Goal: Information Seeking & Learning: Learn about a topic

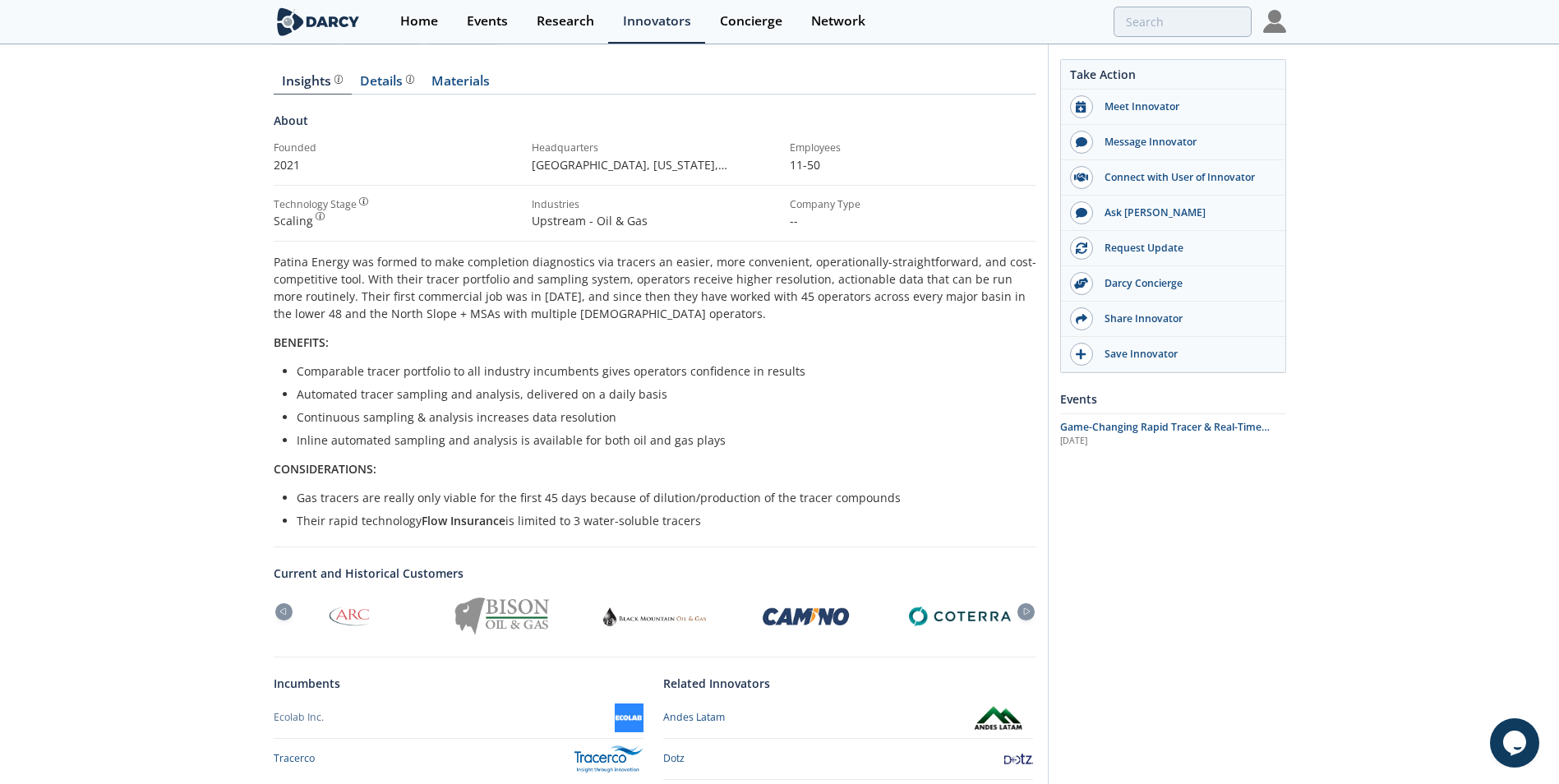
scroll to position [246, 0]
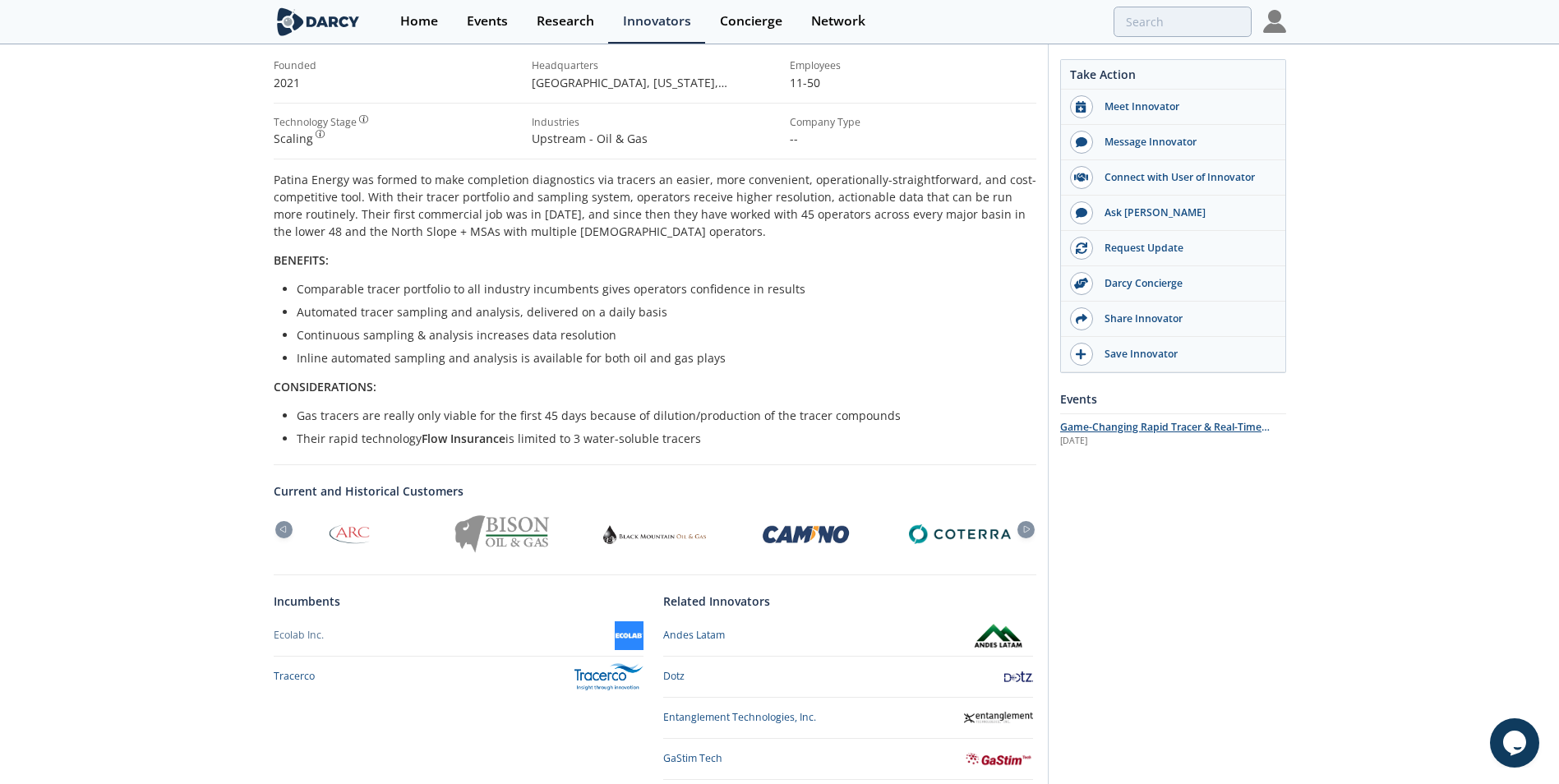
click at [1132, 430] on span "Game-Changing Rapid Tracer & Real-Time Testing w/ Patina Energy" at bounding box center [1165, 434] width 210 height 29
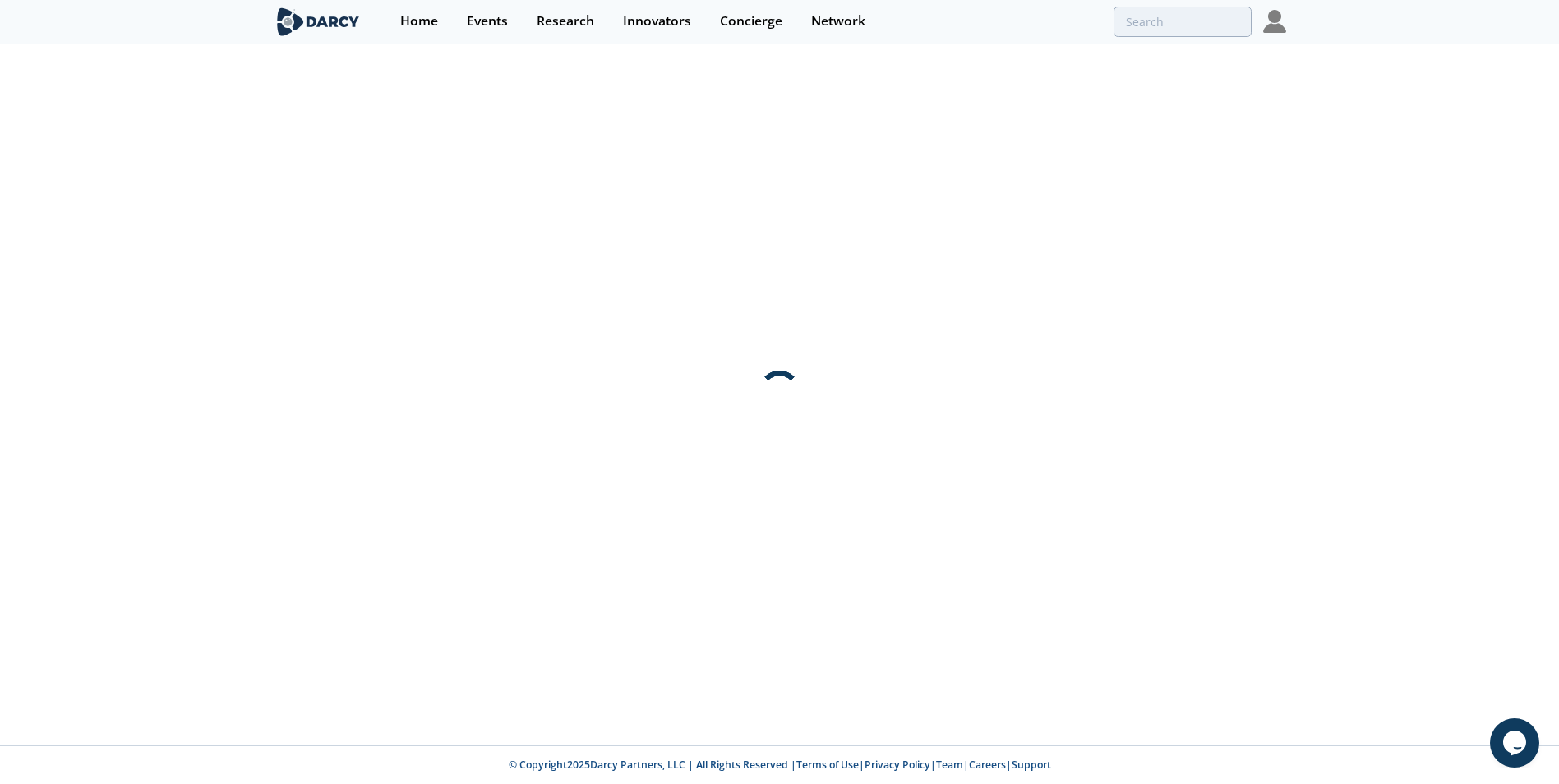
scroll to position [0, 0]
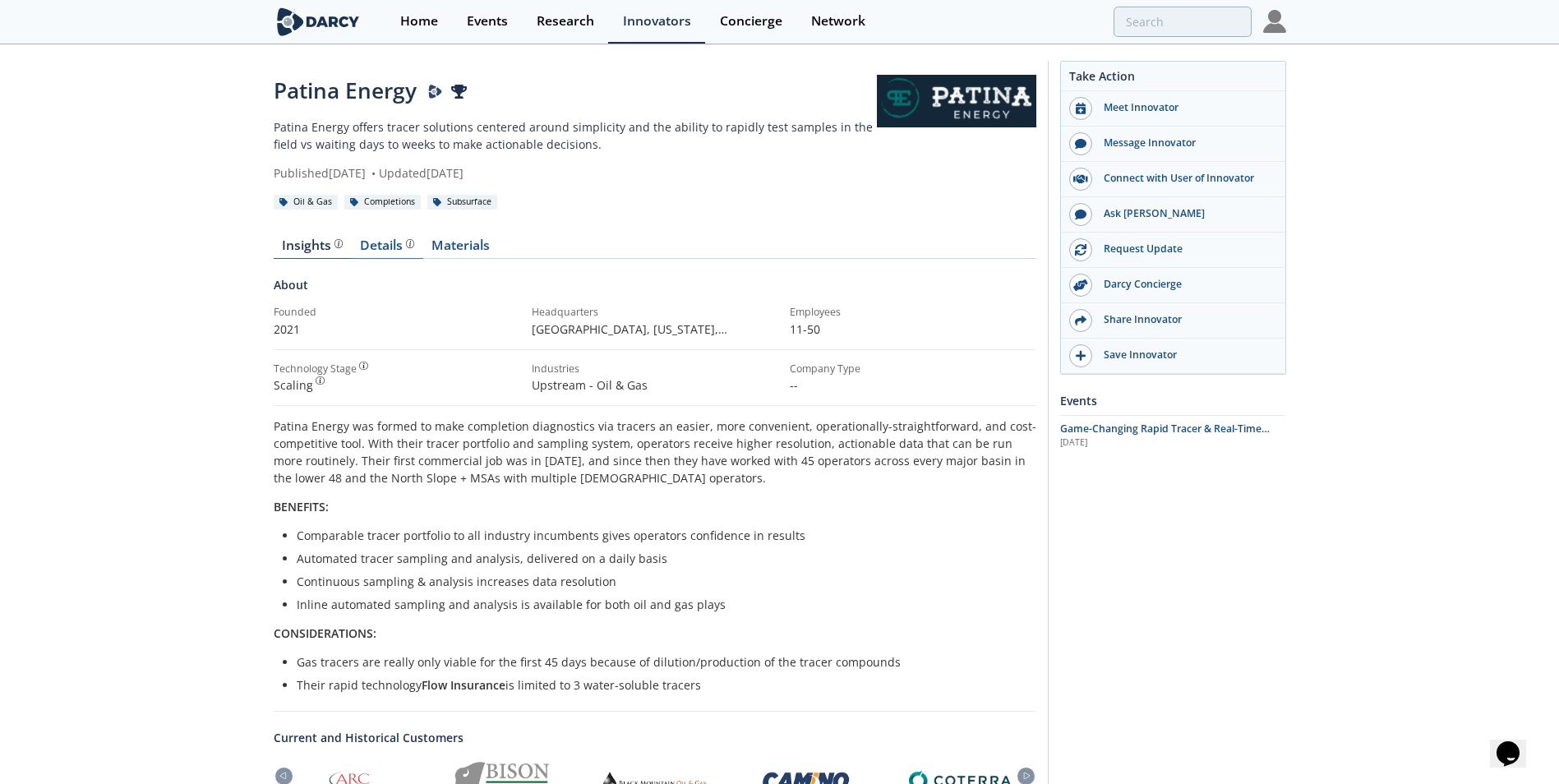
click at [374, 242] on div "Details Product overview, business model, technology and applications as added …" at bounding box center [387, 245] width 54 height 13
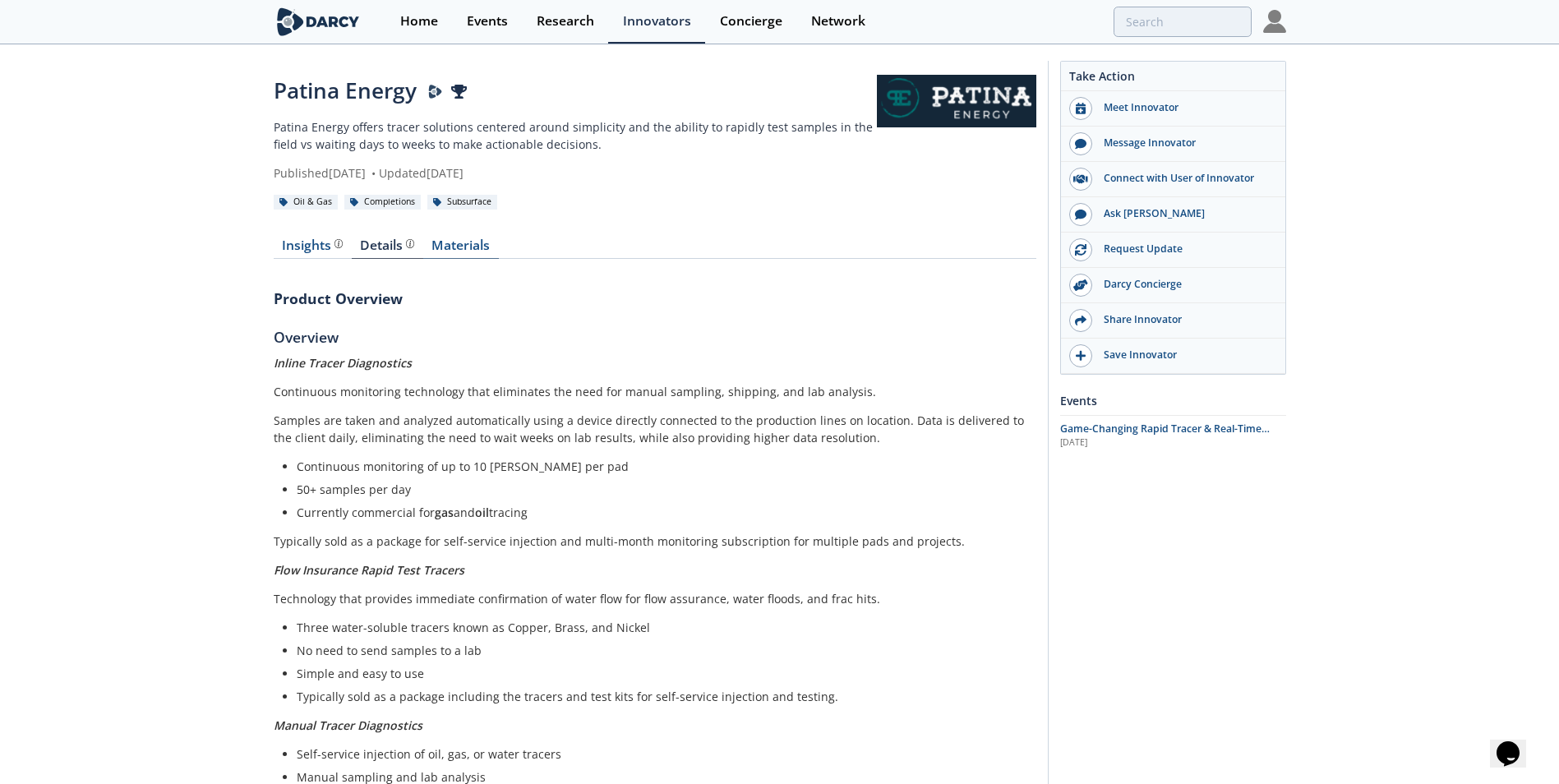
click at [471, 240] on link "Materials" at bounding box center [460, 248] width 76 height 20
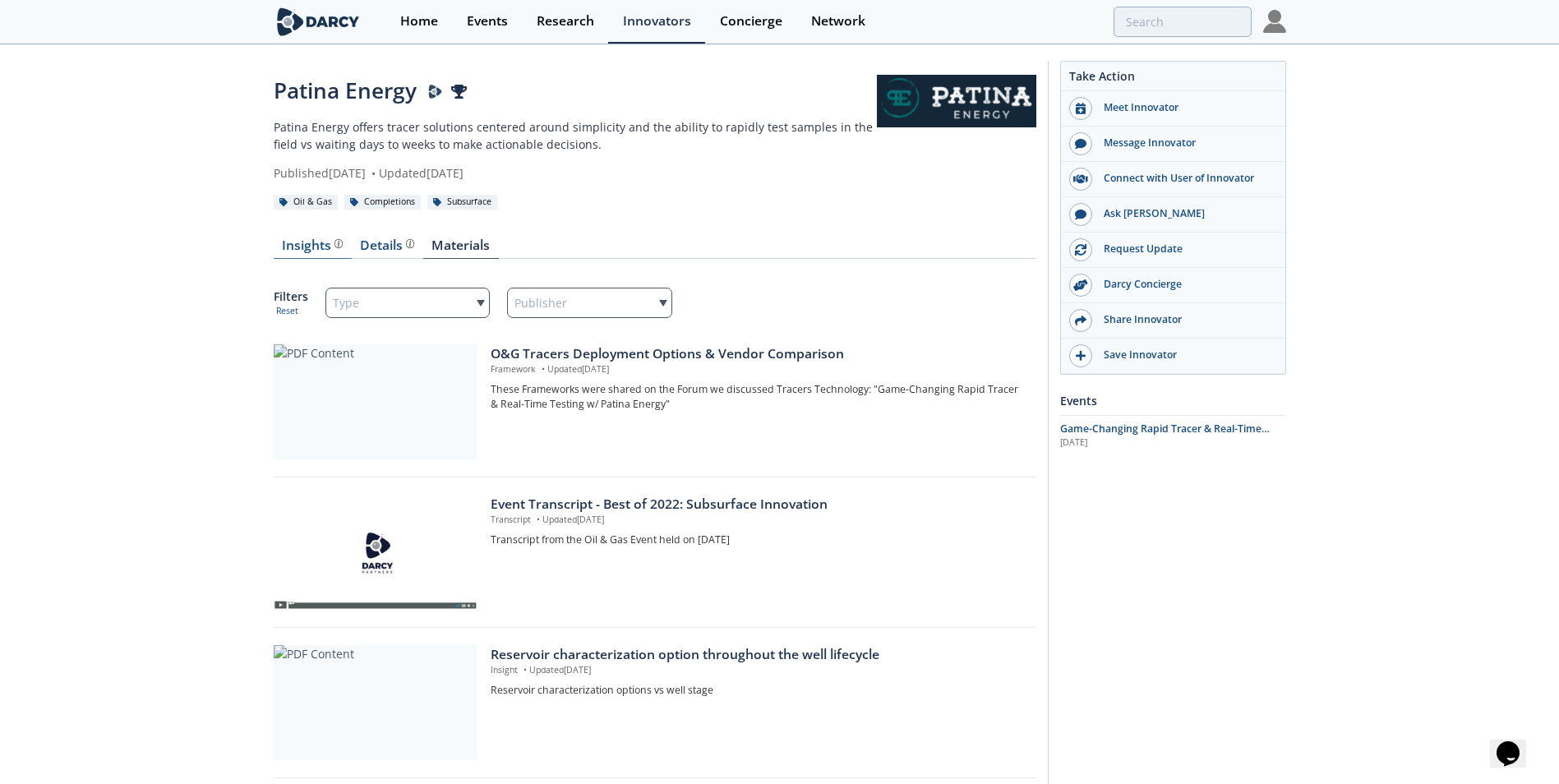
click at [280, 244] on link "Insights The Darcy Research team’s summarized opinion of the innovator, the com…" at bounding box center [313, 248] width 78 height 20
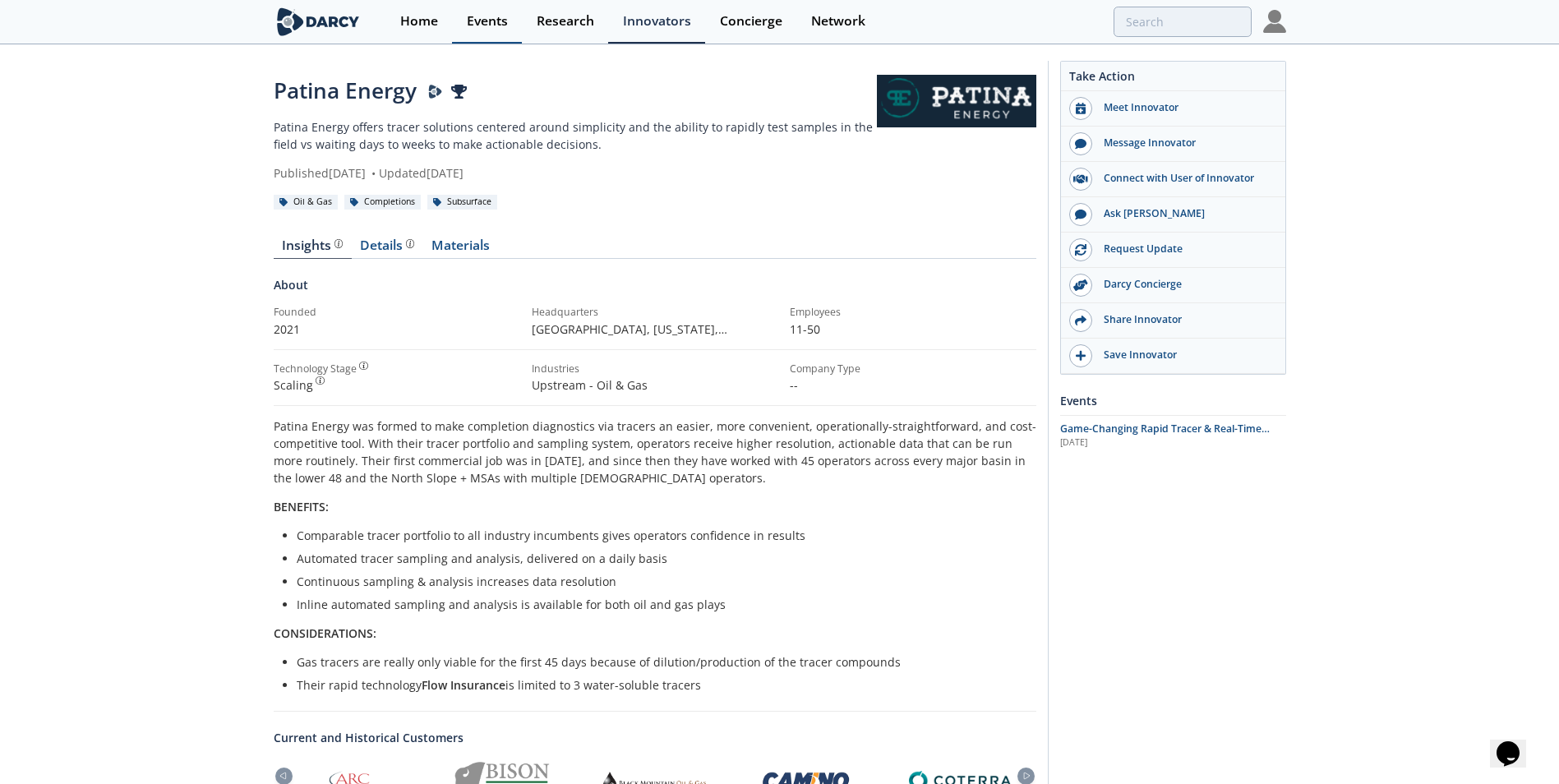
click at [489, 23] on div "Events" at bounding box center [487, 20] width 41 height 13
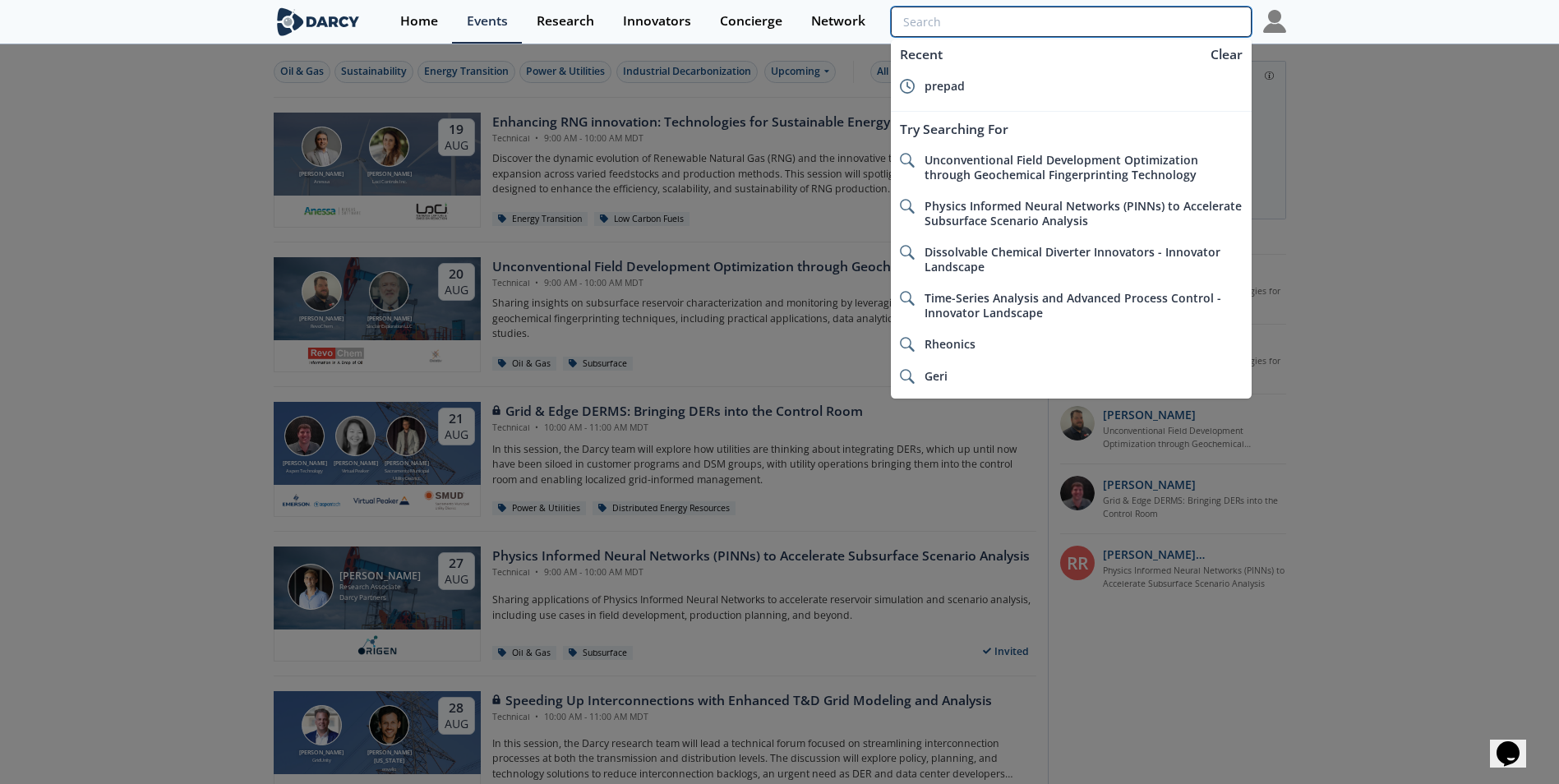
click at [1166, 16] on input "search" at bounding box center [1071, 22] width 360 height 31
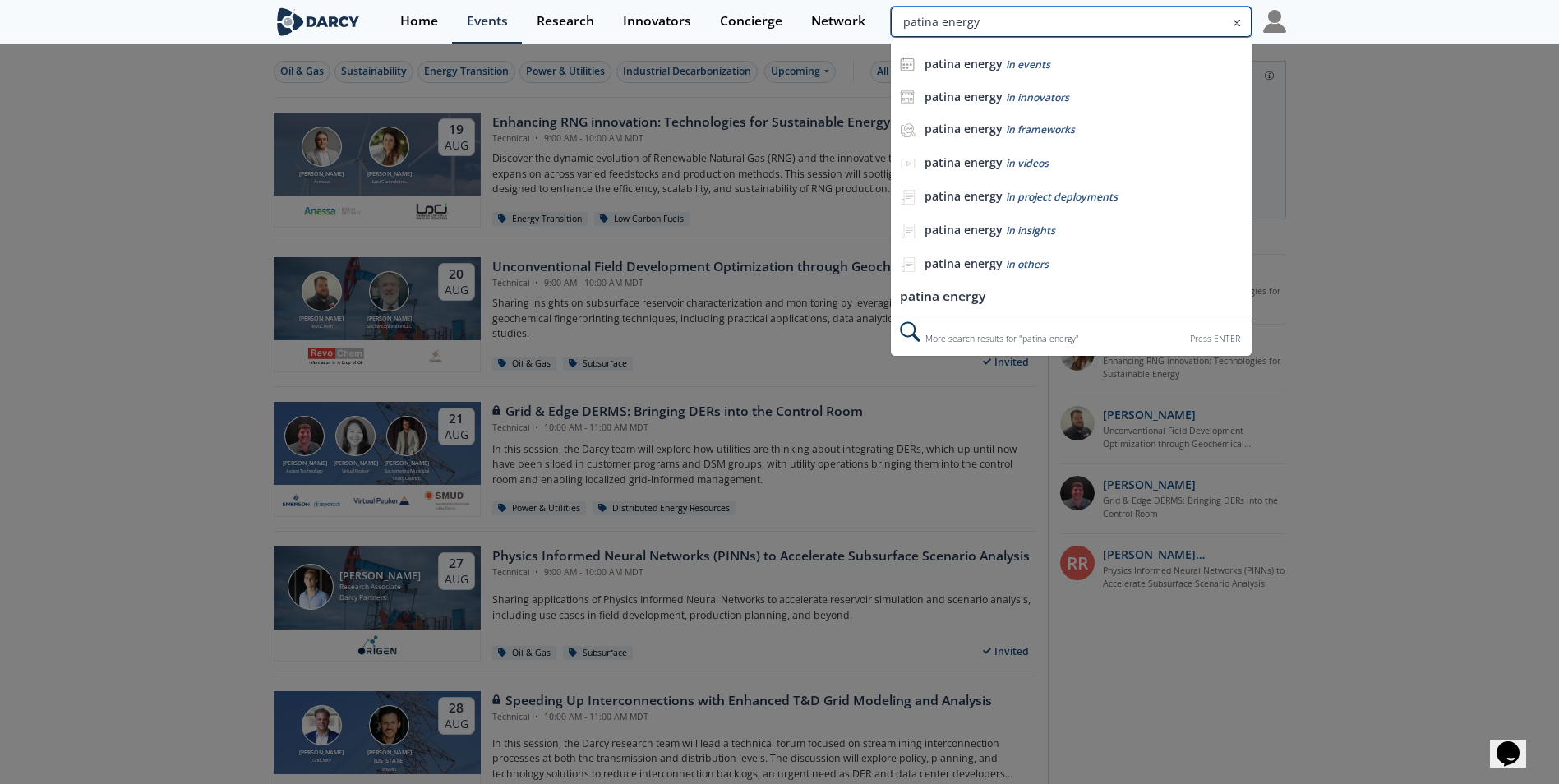
type input "patina energy"
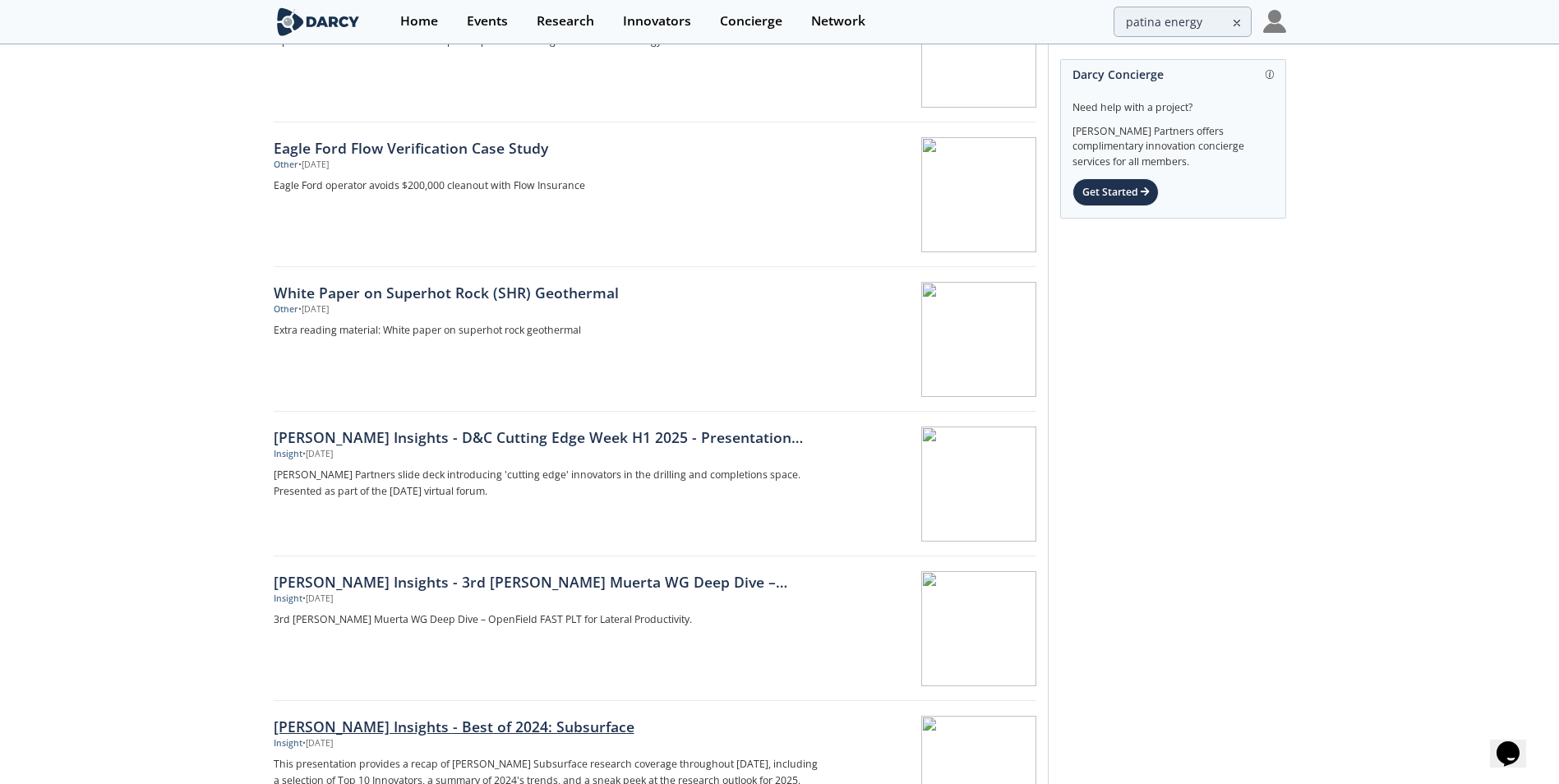
scroll to position [2309, 0]
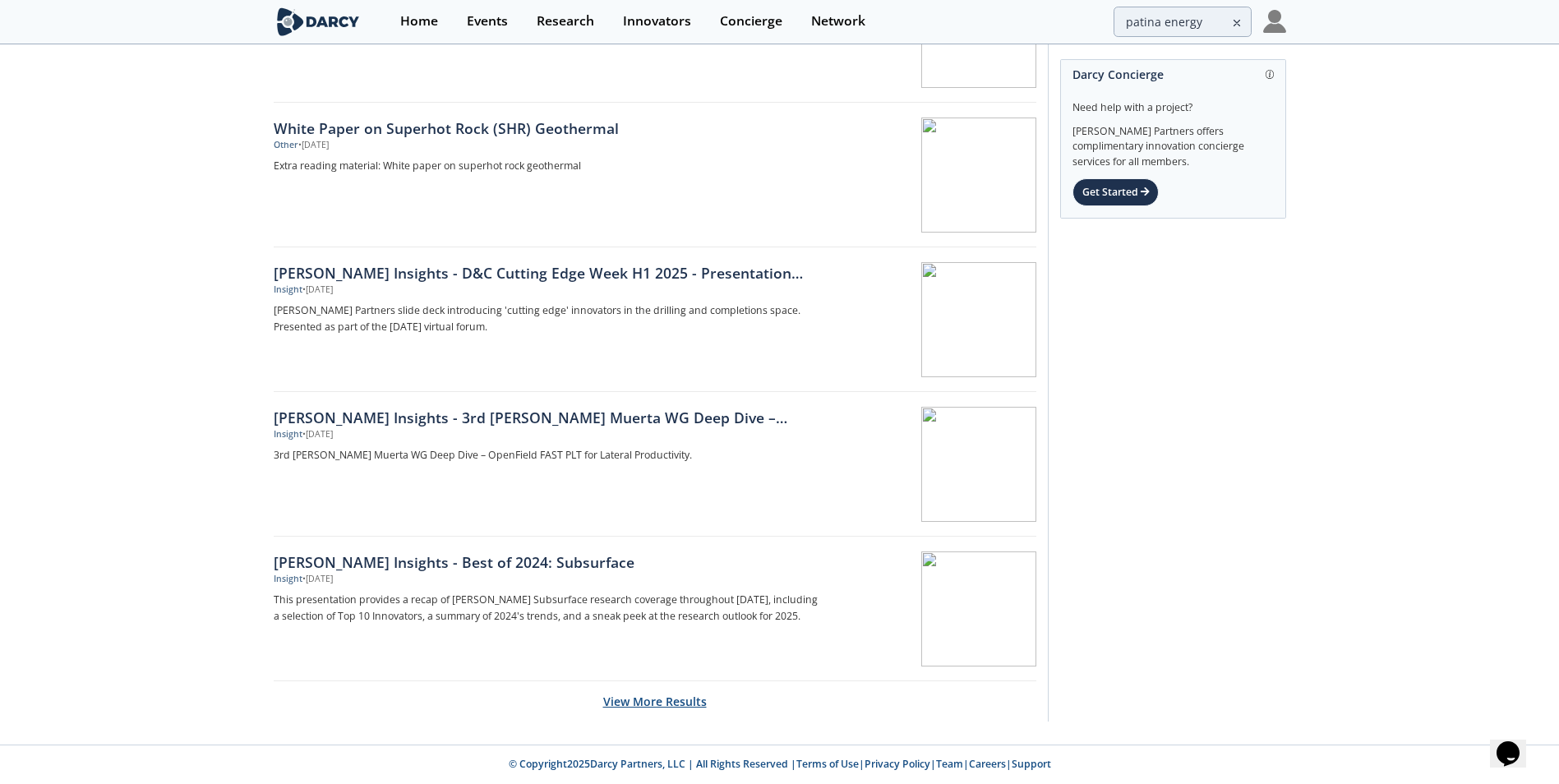
click at [664, 701] on button "View More Results" at bounding box center [655, 701] width 104 height 40
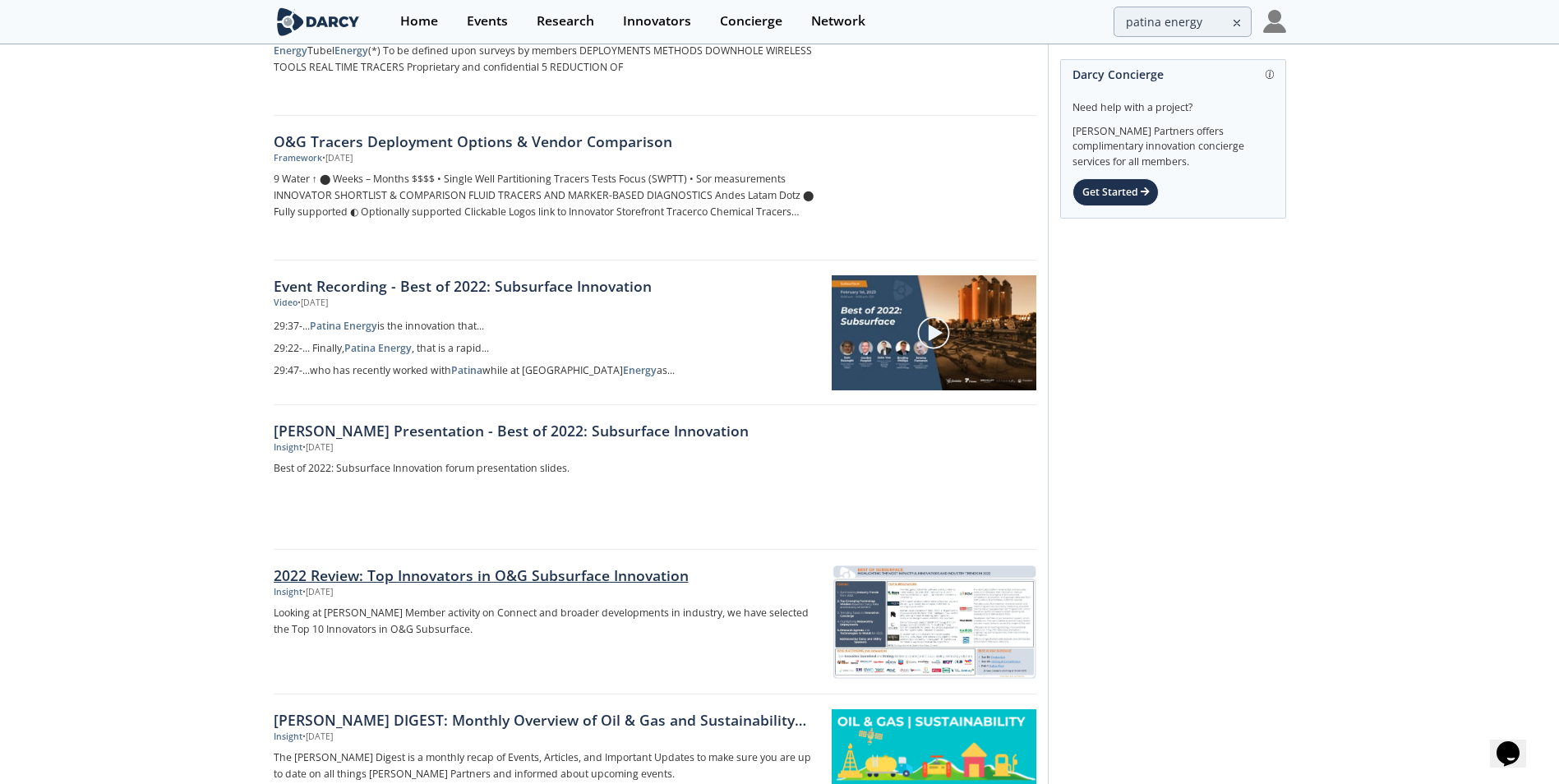
scroll to position [912, 0]
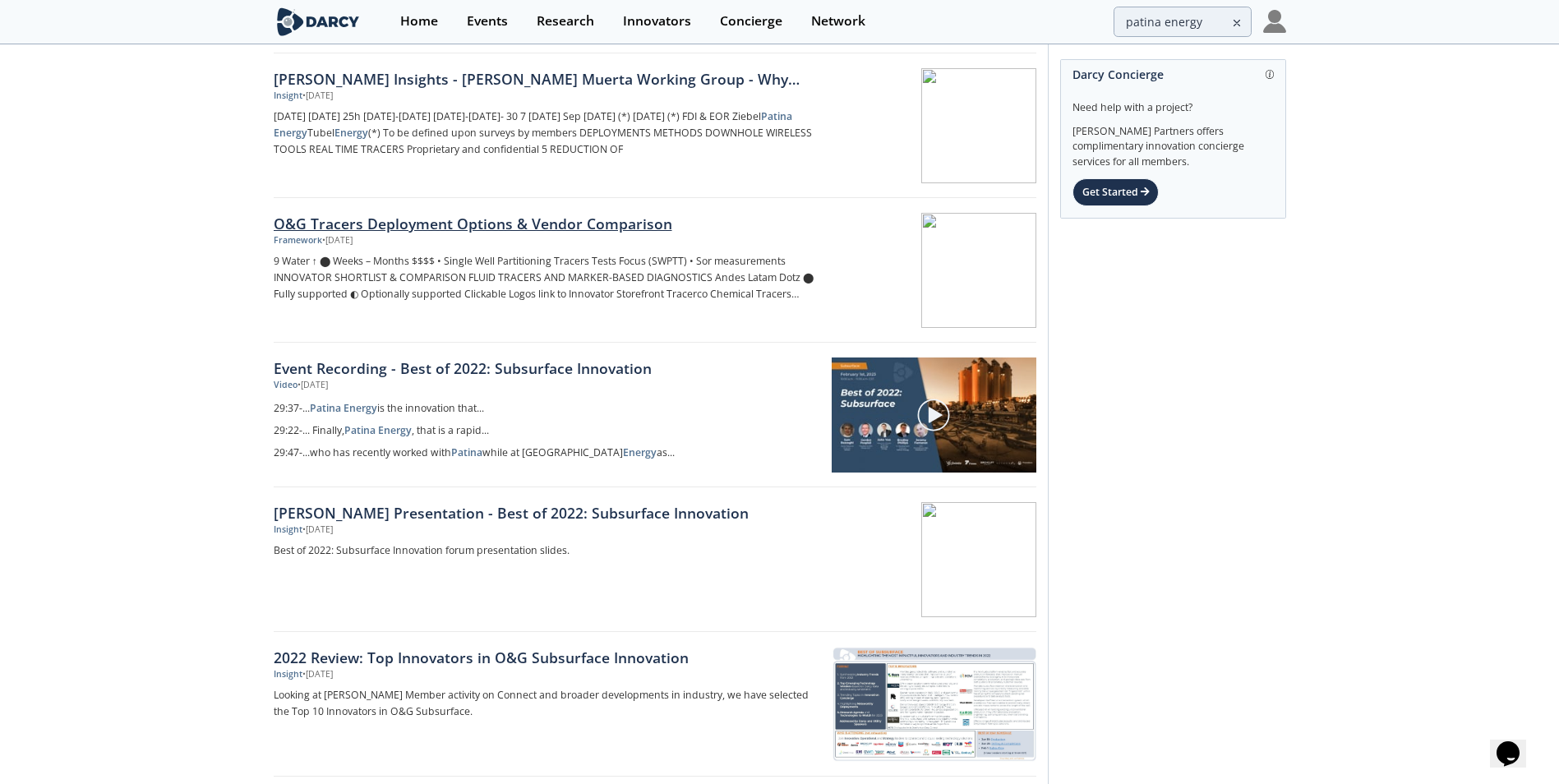
click at [442, 226] on div "O&G Tracers Deployment Options & Vendor Comparison" at bounding box center [545, 223] width 544 height 21
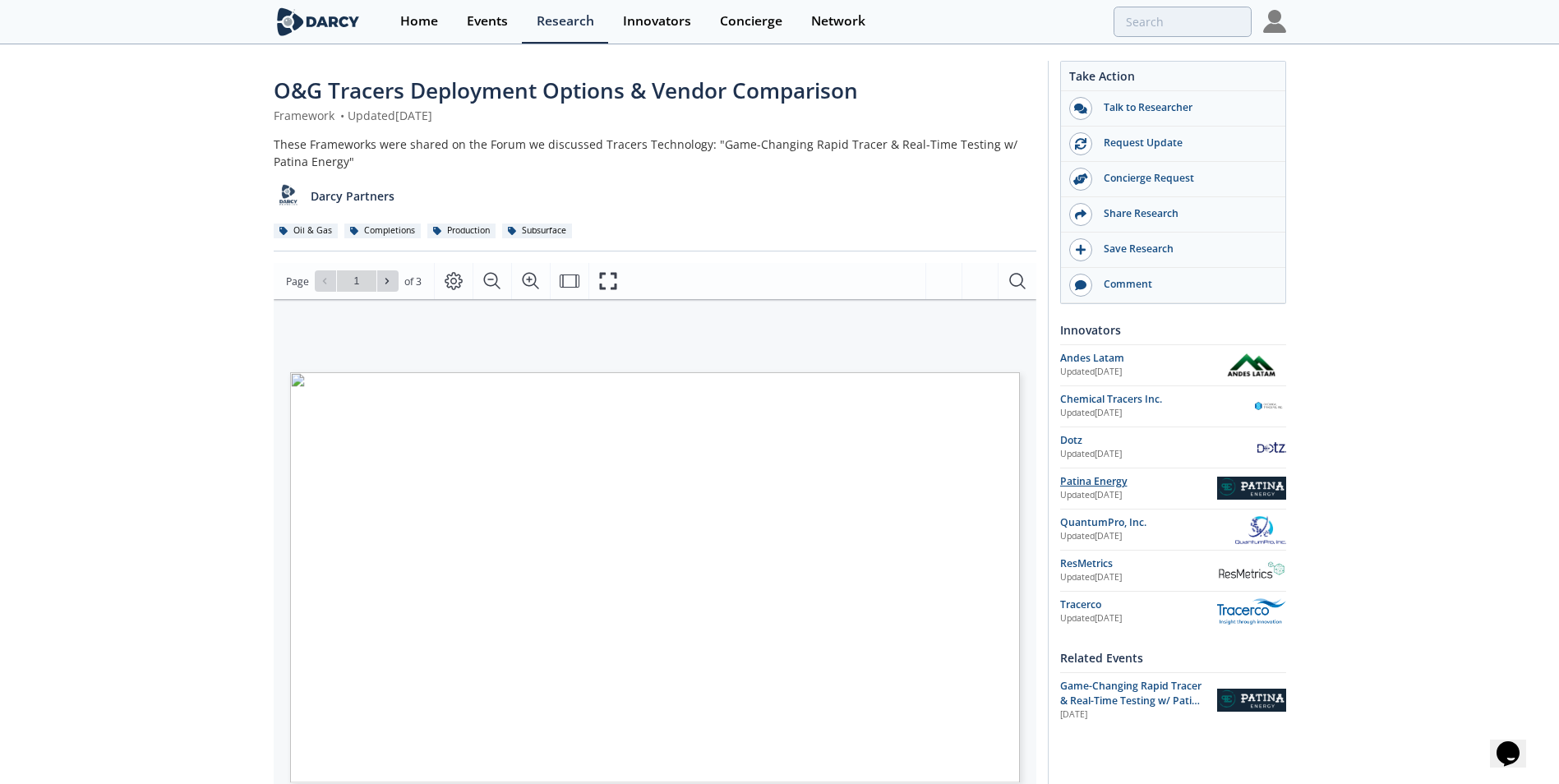
click at [1107, 486] on div "Patina Energy" at bounding box center [1138, 481] width 157 height 14
type input "1"
click at [533, 285] on icon "Zoom In" at bounding box center [537, 280] width 20 height 20
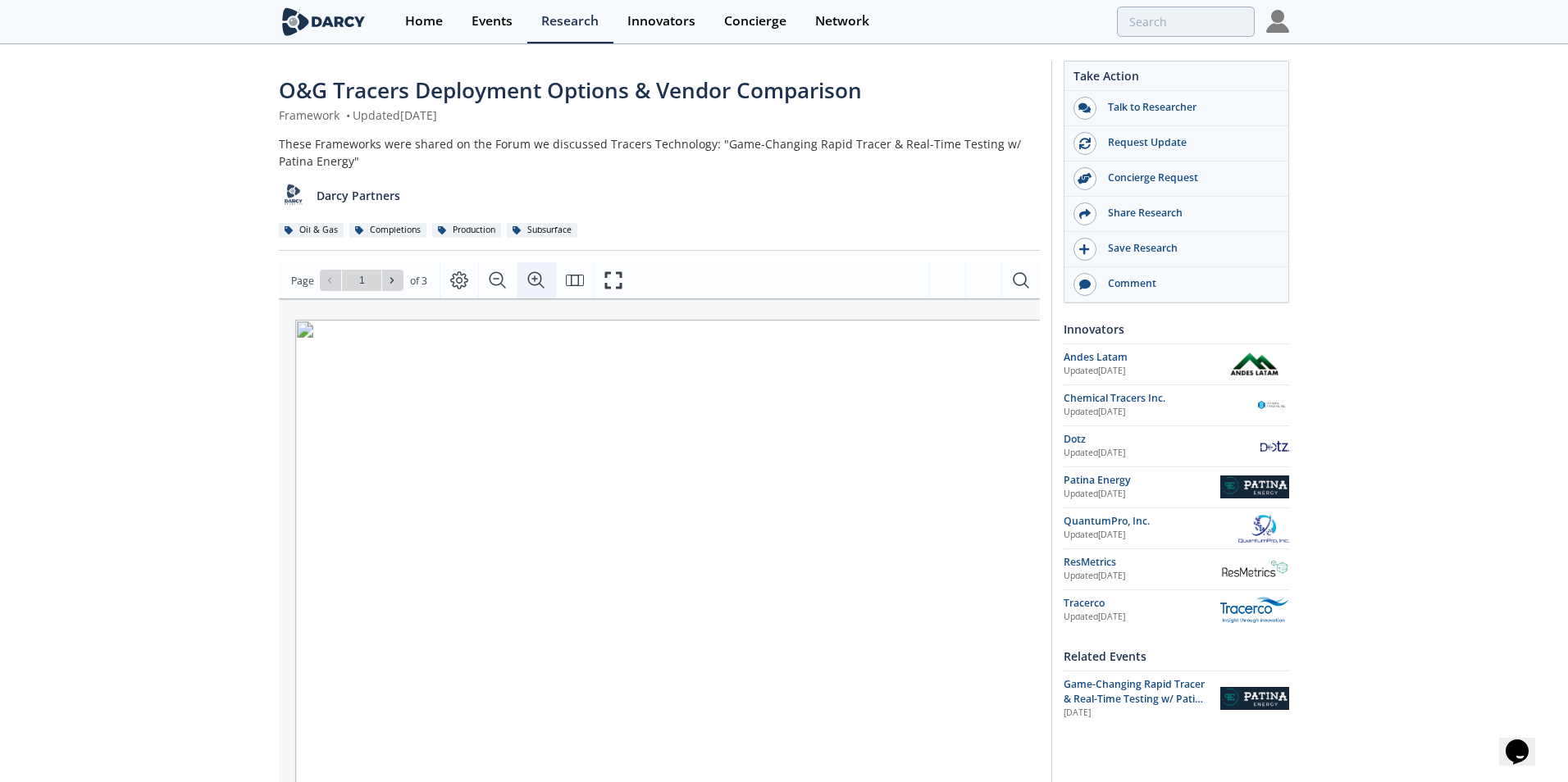
scroll to position [0, 91]
click at [531, 285] on icon "Zoom In" at bounding box center [536, 280] width 19 height 19
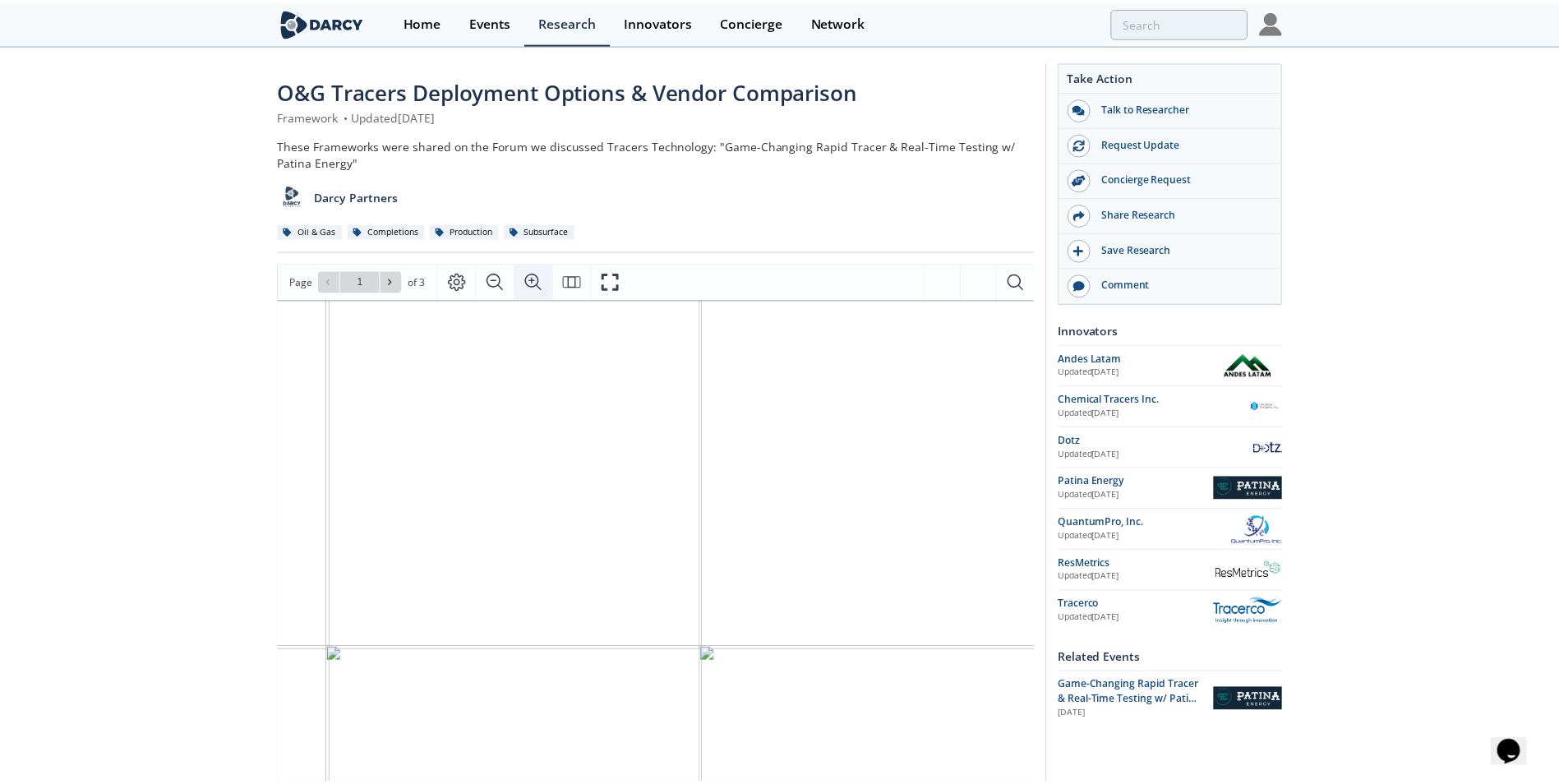
scroll to position [0, 344]
